Goal: Navigation & Orientation: Find specific page/section

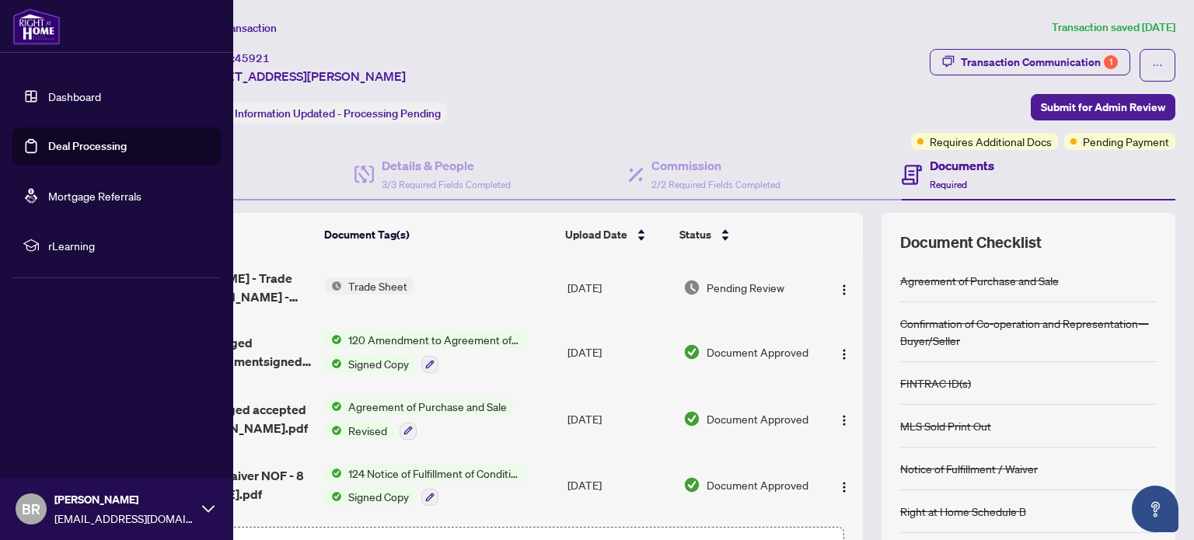
click at [58, 94] on link "Dashboard" at bounding box center [74, 96] width 53 height 14
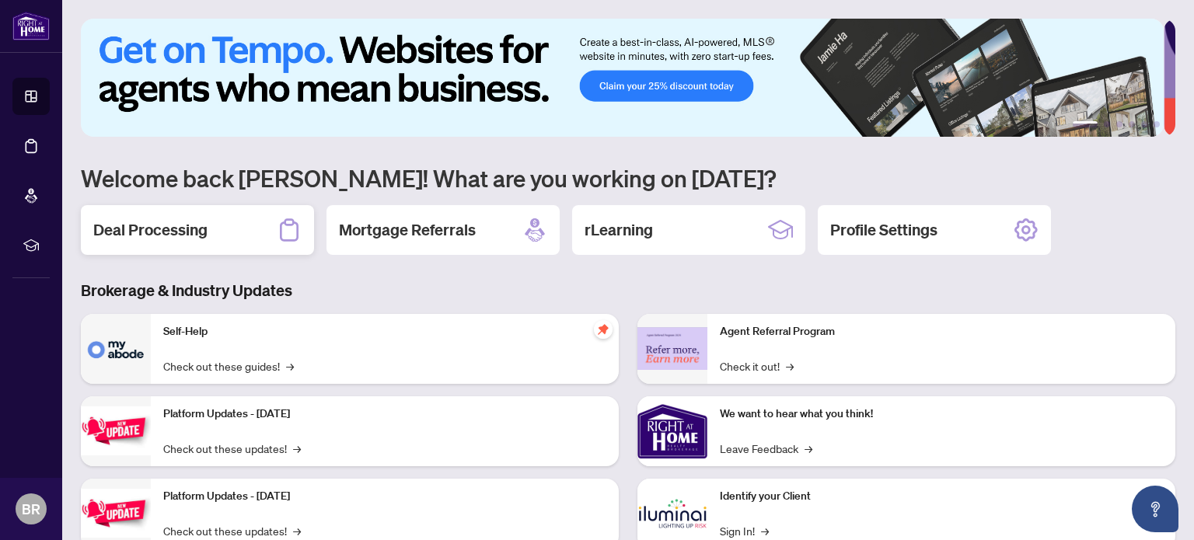
click at [172, 232] on h2 "Deal Processing" at bounding box center [150, 230] width 114 height 22
